Goal: Information Seeking & Learning: Learn about a topic

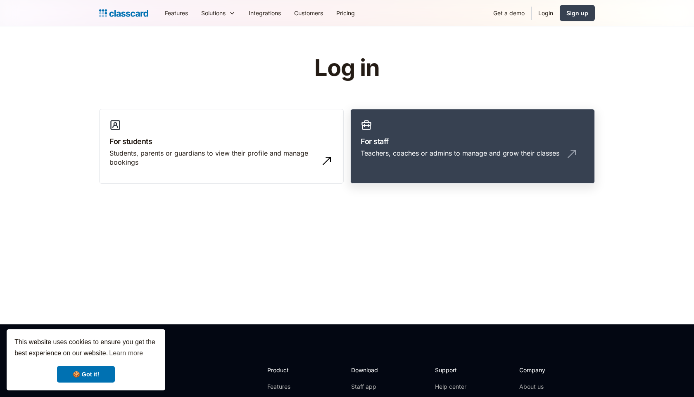
click at [454, 162] on div "Teachers, coaches or admins to manage and grow their classes" at bounding box center [473, 157] width 224 height 16
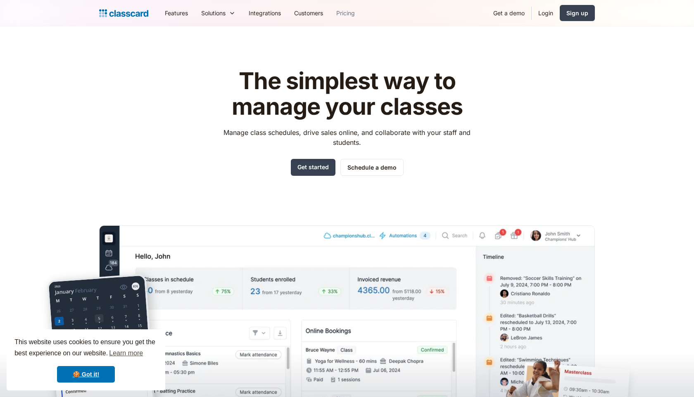
click at [346, 11] on link "Pricing" at bounding box center [346, 13] width 32 height 19
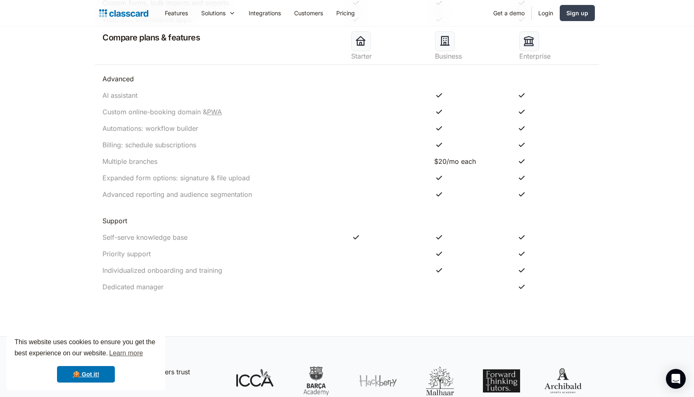
scroll to position [834, 0]
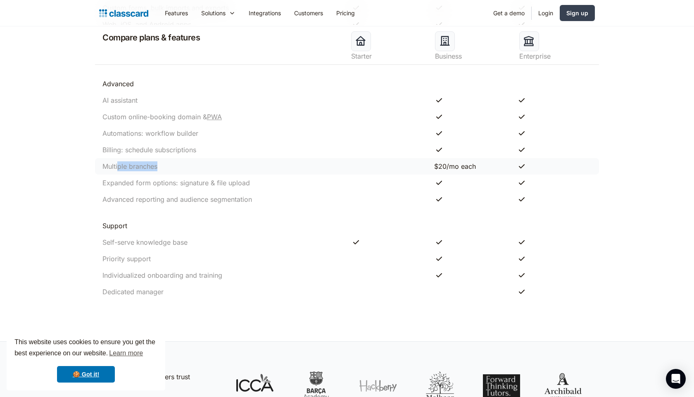
drag, startPoint x: 117, startPoint y: 164, endPoint x: 147, endPoint y: 171, distance: 31.1
click at [147, 172] on div "Multiple branches $20/mo each" at bounding box center [347, 166] width 504 height 17
drag, startPoint x: 543, startPoint y: 166, endPoint x: 515, endPoint y: 166, distance: 28.1
click at [515, 166] on div at bounding box center [553, 166] width 83 height 10
click at [275, 167] on div "Multiple branches" at bounding box center [222, 166] width 249 height 10
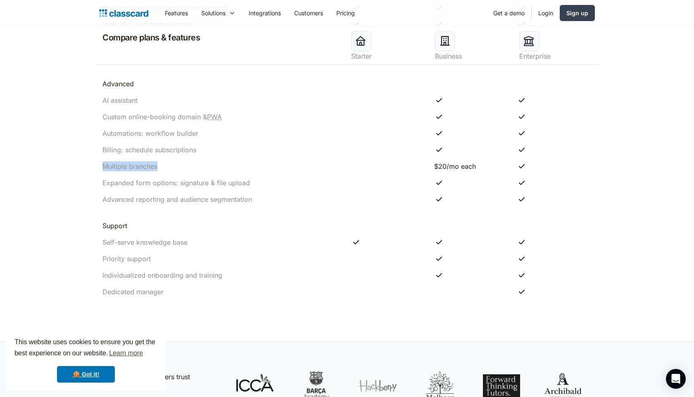
drag, startPoint x: 275, startPoint y: 167, endPoint x: 60, endPoint y: 163, distance: 214.4
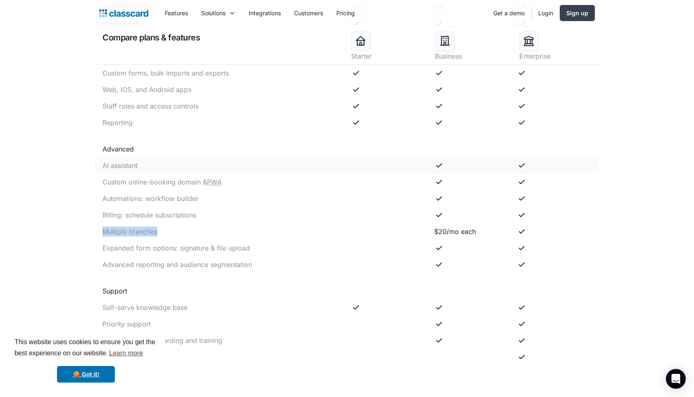
scroll to position [771, 0]
click at [96, 230] on div "Multiple branches $20/mo each" at bounding box center [347, 230] width 504 height 17
drag, startPoint x: 576, startPoint y: 246, endPoint x: 558, endPoint y: 245, distance: 17.3
click at [557, 245] on div at bounding box center [553, 247] width 83 height 10
drag, startPoint x: 559, startPoint y: 237, endPoint x: 368, endPoint y: 230, distance: 191.3
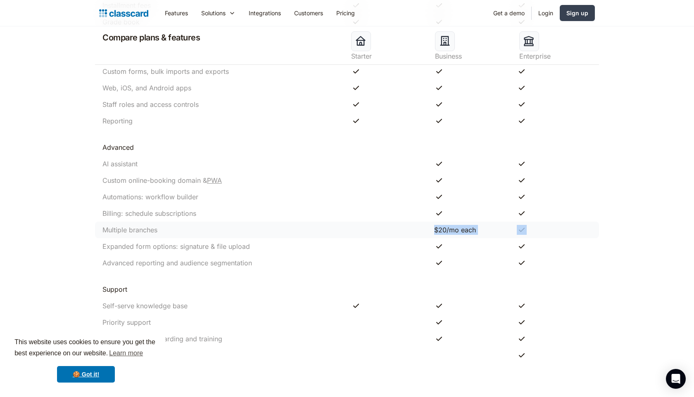
click at [368, 230] on div "Multiple branches $20/mo each" at bounding box center [347, 230] width 504 height 17
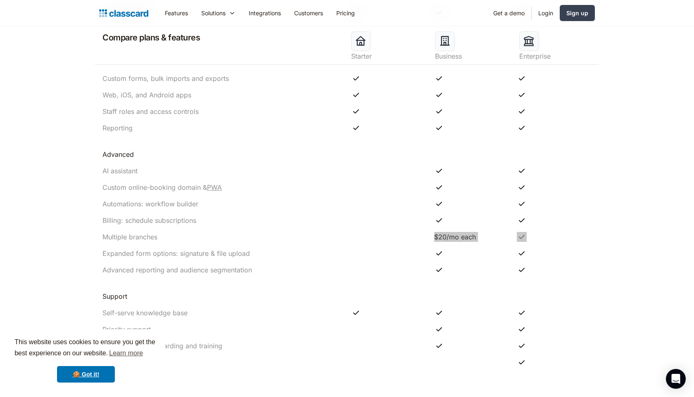
scroll to position [770, 0]
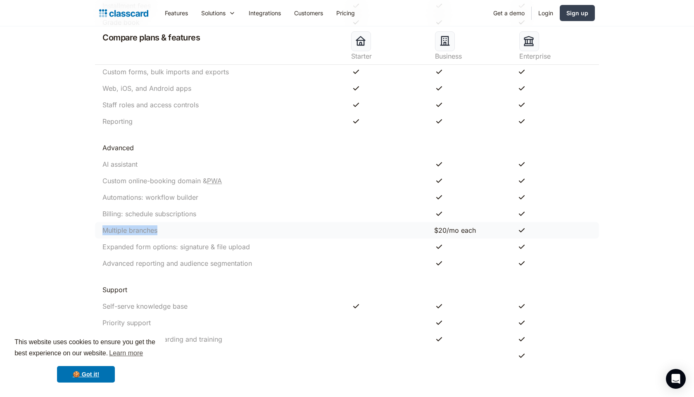
drag, startPoint x: 104, startPoint y: 233, endPoint x: 158, endPoint y: 232, distance: 53.7
click at [157, 232] on div "Multiple branches" at bounding box center [129, 230] width 55 height 10
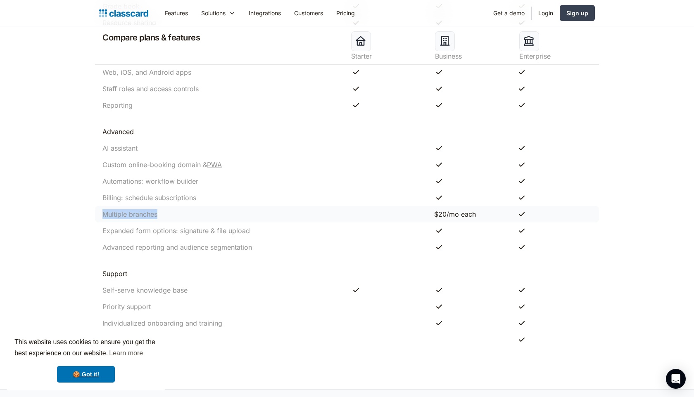
scroll to position [787, 0]
click at [197, 211] on div "Multiple branches" at bounding box center [222, 214] width 249 height 10
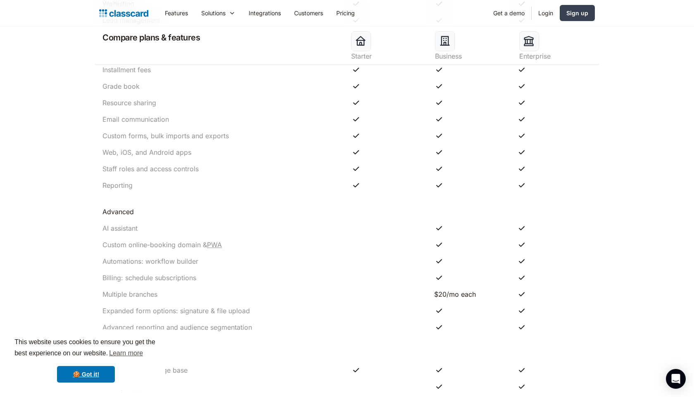
scroll to position [718, 0]
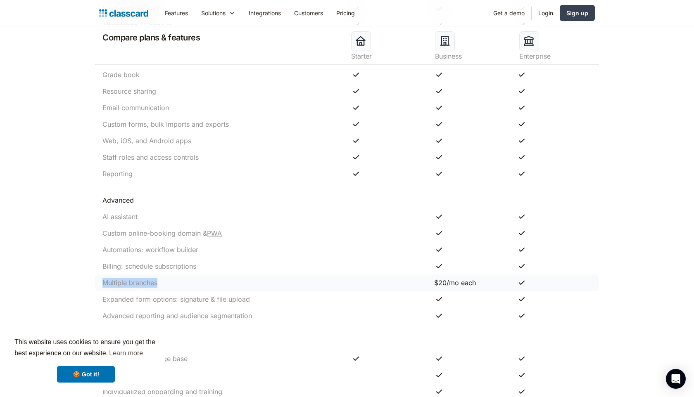
drag, startPoint x: 98, startPoint y: 282, endPoint x: 156, endPoint y: 288, distance: 57.7
click at [156, 288] on div "Multiple branches $20/mo each" at bounding box center [347, 283] width 504 height 17
drag, startPoint x: 477, startPoint y: 283, endPoint x: 429, endPoint y: 278, distance: 47.8
click at [429, 278] on div "Multiple branches $20/mo each" at bounding box center [347, 283] width 504 height 17
